Goal: Task Accomplishment & Management: Manage account settings

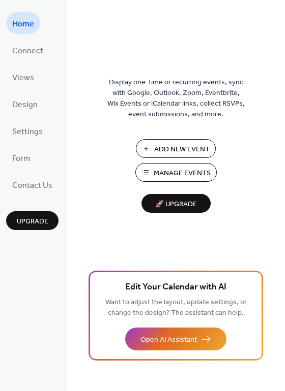
click at [159, 168] on span "Manage Events" at bounding box center [181, 173] width 57 height 11
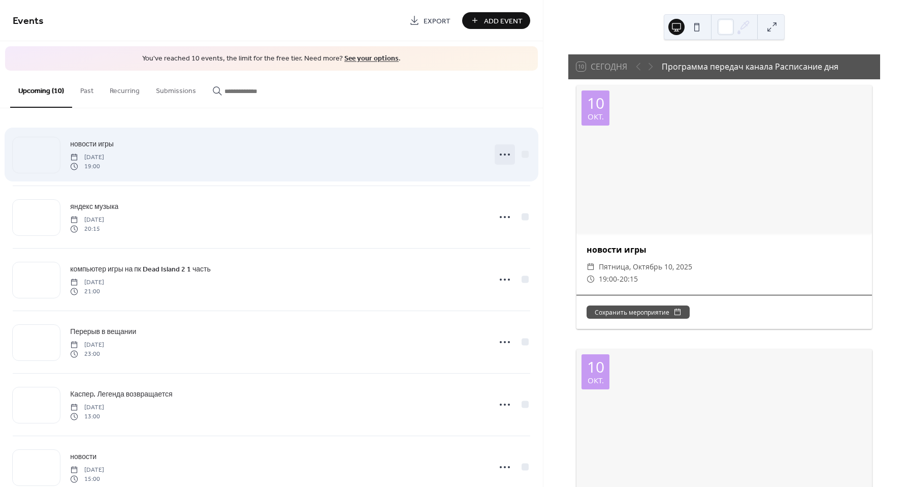
click at [502, 152] on icon at bounding box center [505, 154] width 16 height 16
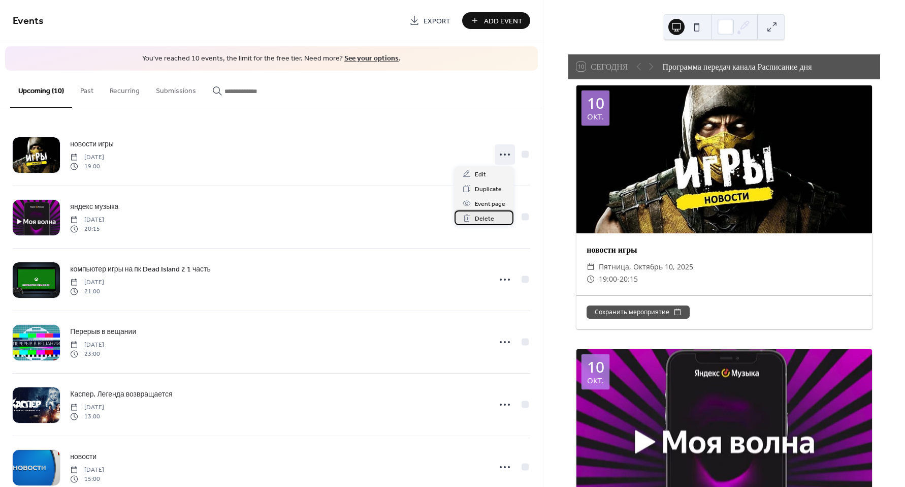
click at [483, 216] on span "Delete" at bounding box center [484, 218] width 19 height 11
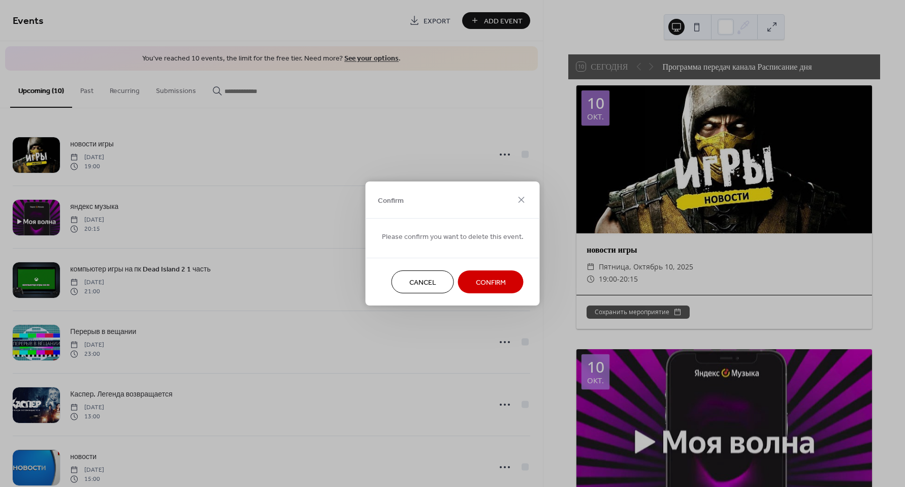
click at [492, 277] on span "Confirm" at bounding box center [491, 282] width 30 height 11
